Goal: Navigation & Orientation: Find specific page/section

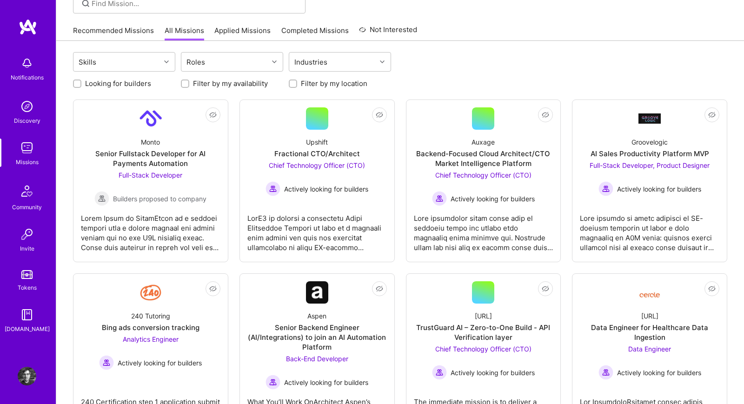
scroll to position [77, 0]
click at [141, 28] on link "Recommended Missions" at bounding box center [113, 32] width 81 height 15
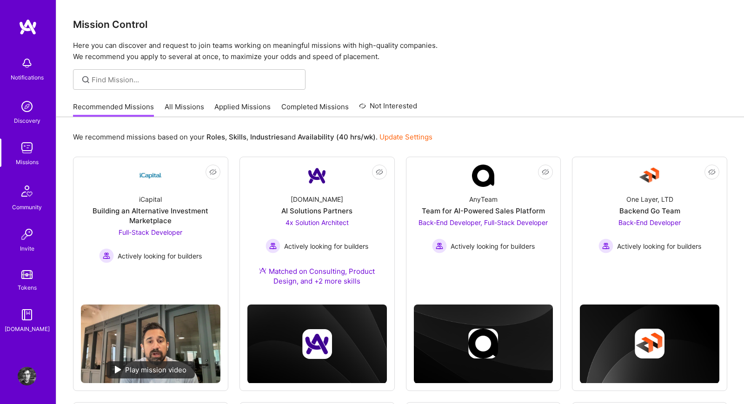
click at [190, 107] on link "All Missions" at bounding box center [185, 109] width 40 height 15
